Goal: Check status: Check status

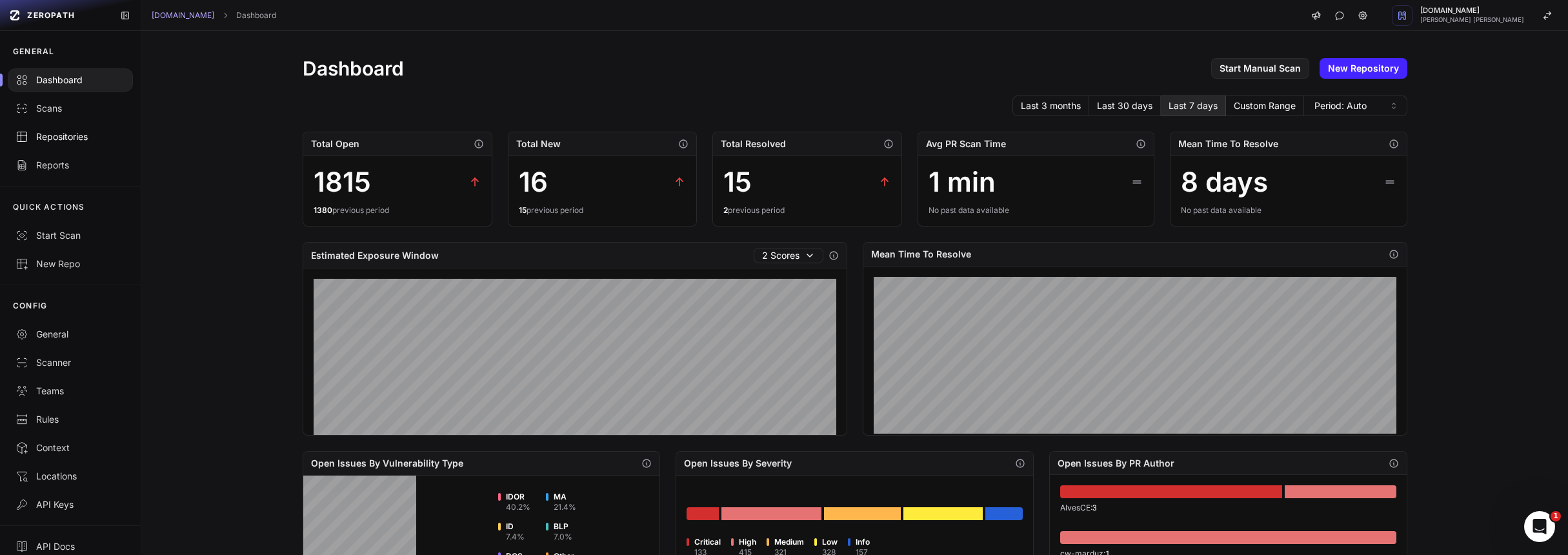
click at [74, 138] on div "Repositories" at bounding box center [70, 137] width 110 height 13
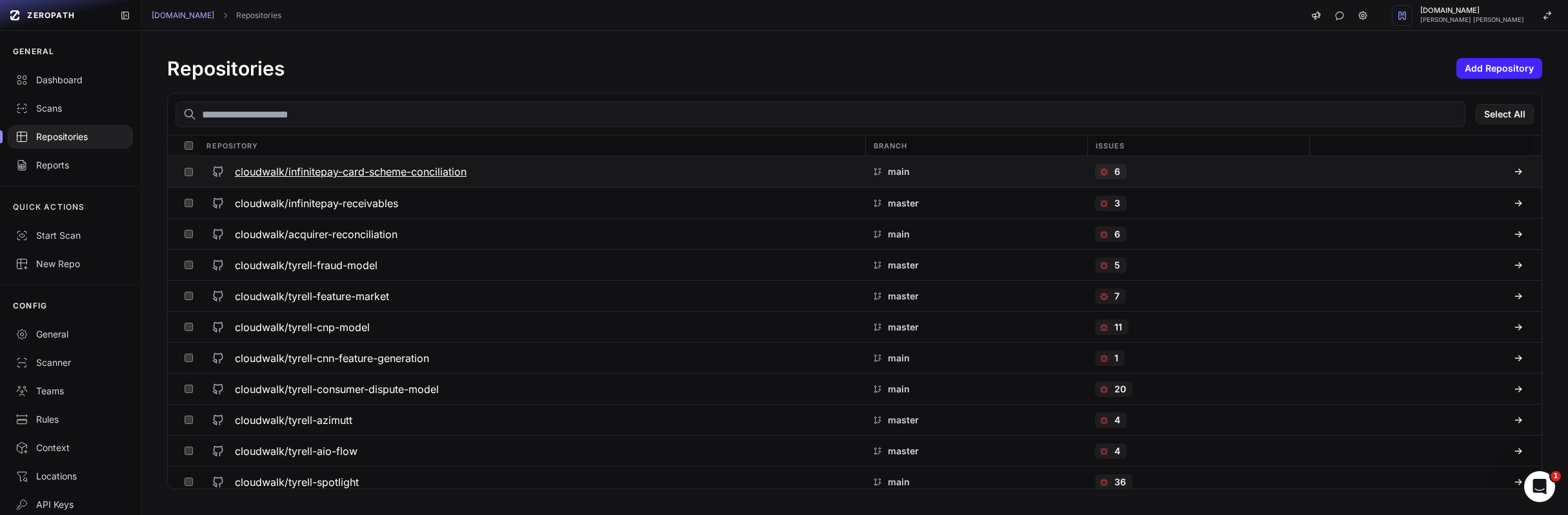
scroll to position [3008, 0]
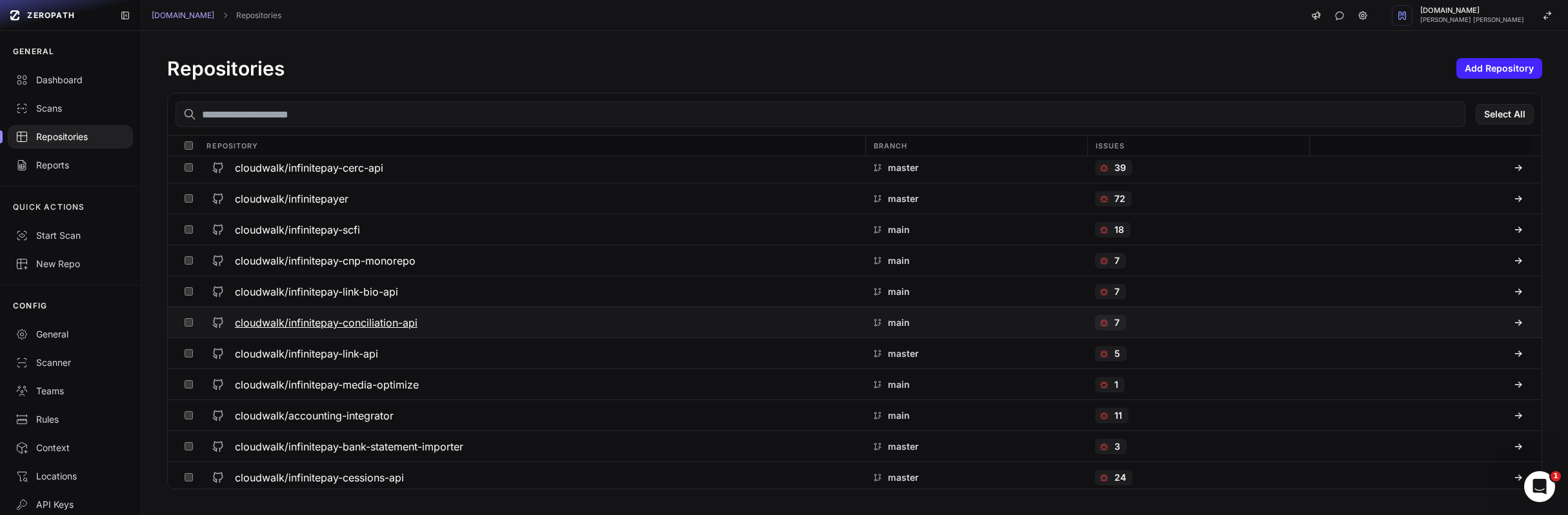
click at [372, 323] on h3 "cloudwalk/infinitepay-conciliation-api" at bounding box center [326, 322] width 182 height 15
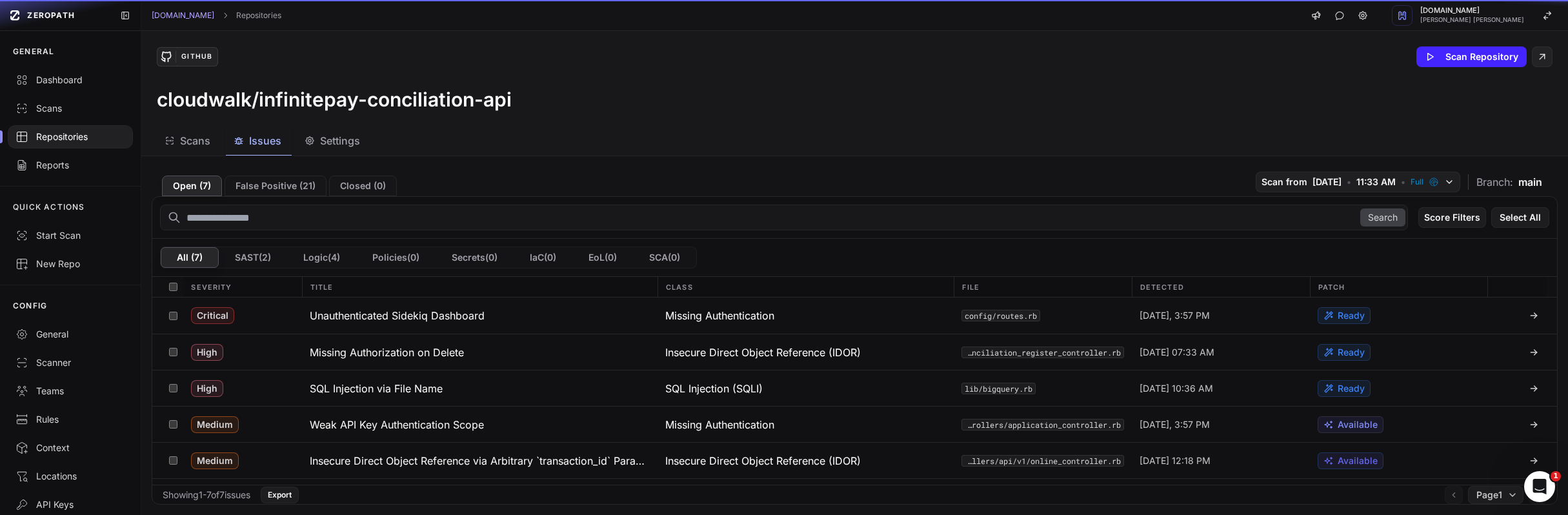
click at [263, 146] on span "Issues" at bounding box center [266, 141] width 32 height 15
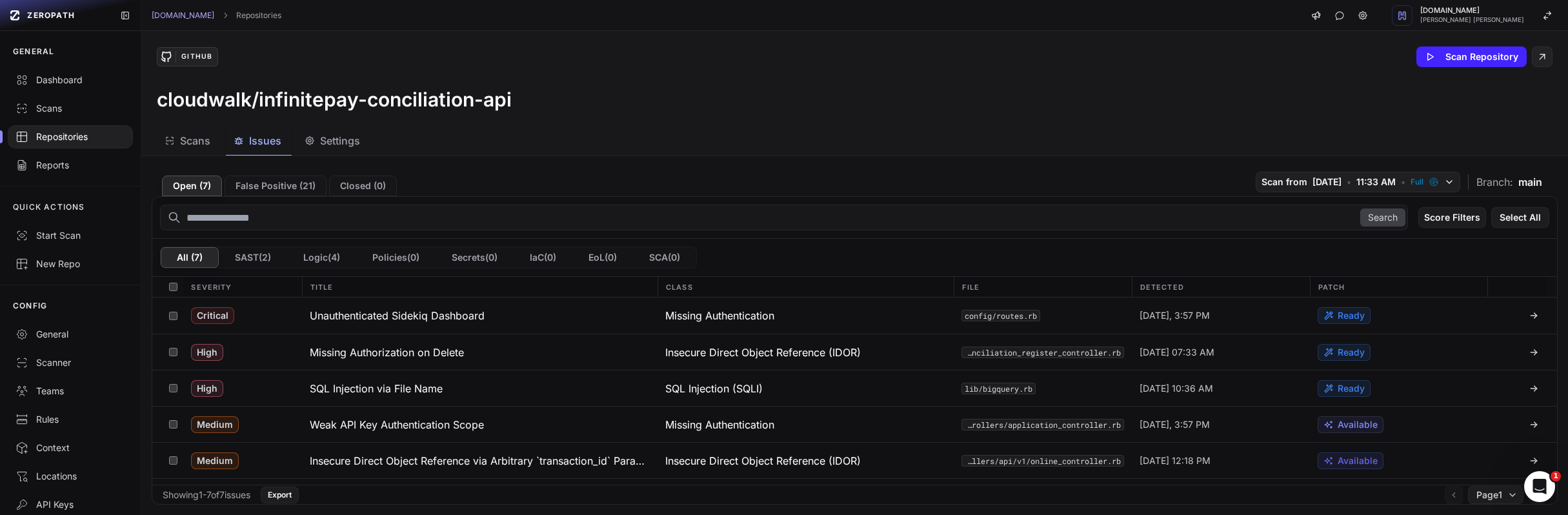
click at [815, 42] on div "GitHub Scan Repository cloudwalk/infinitepay-conciliation-api" at bounding box center [854, 79] width 1427 height 96
click at [915, 53] on div "GitHub Scan Repository" at bounding box center [854, 57] width 1396 height 21
click at [693, 58] on div "GitHub Scan Repository" at bounding box center [854, 57] width 1396 height 21
